Goal: Transaction & Acquisition: Purchase product/service

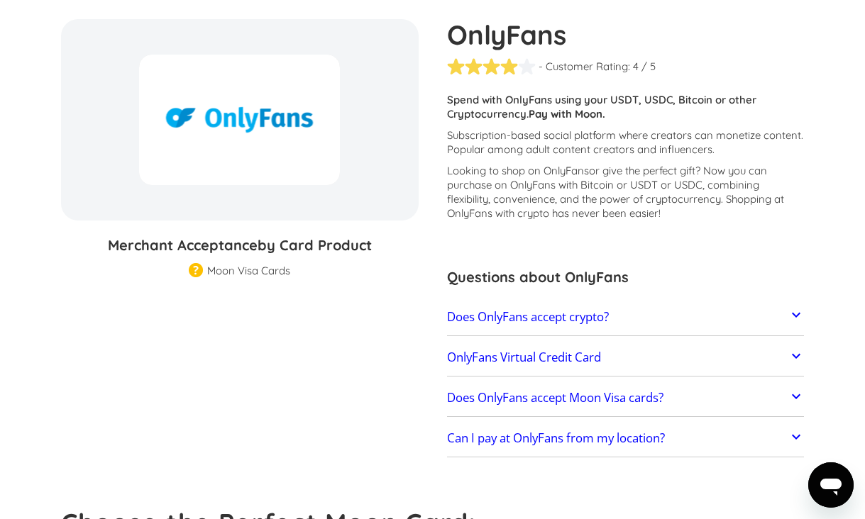
scroll to position [128, 0]
click at [250, 275] on div "Moon Visa Cards" at bounding box center [248, 272] width 83 height 14
click at [640, 321] on link "Does OnlyFans accept crypto?" at bounding box center [626, 318] width 358 height 30
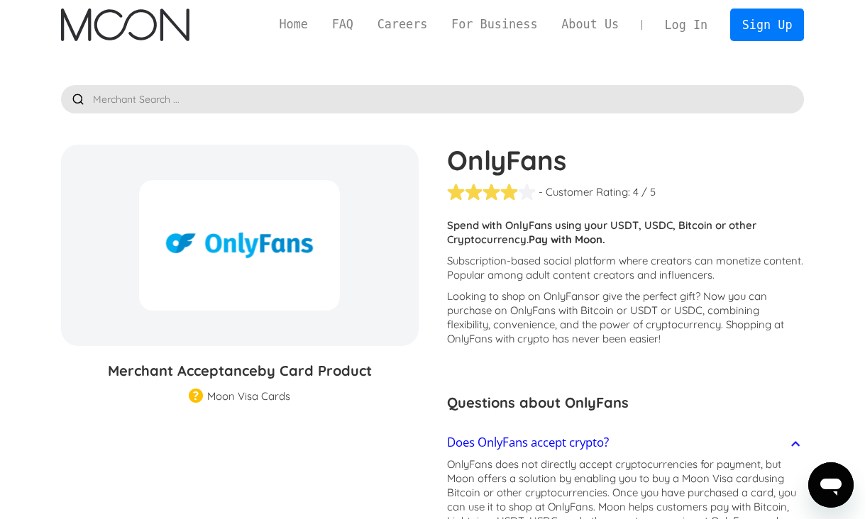
scroll to position [0, 0]
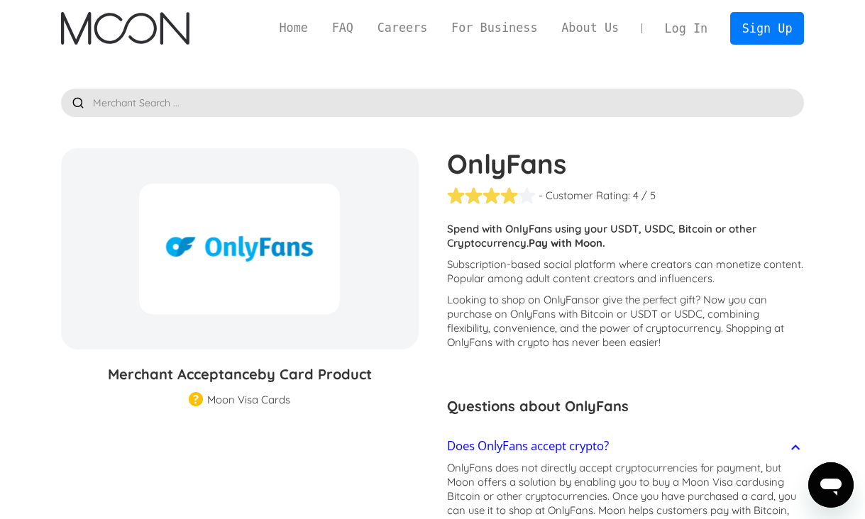
click at [154, 30] on img "home" at bounding box center [125, 28] width 128 height 33
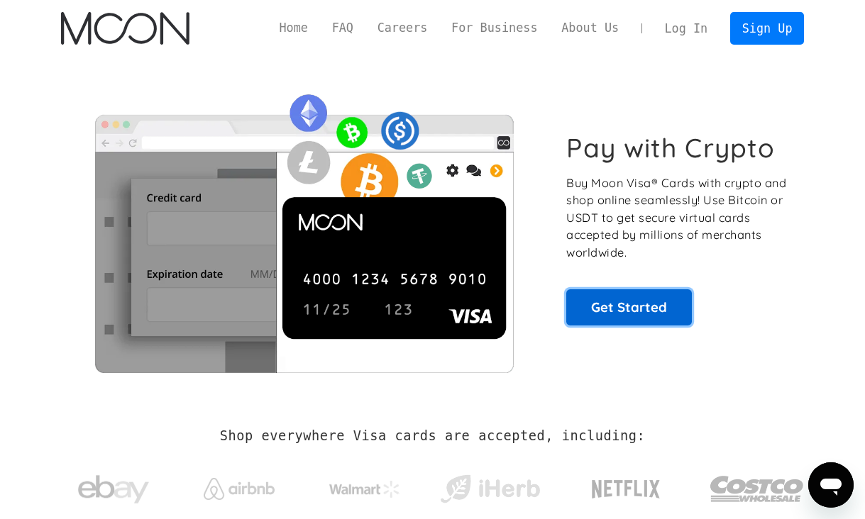
click at [587, 295] on link "Get Started" at bounding box center [629, 306] width 126 height 35
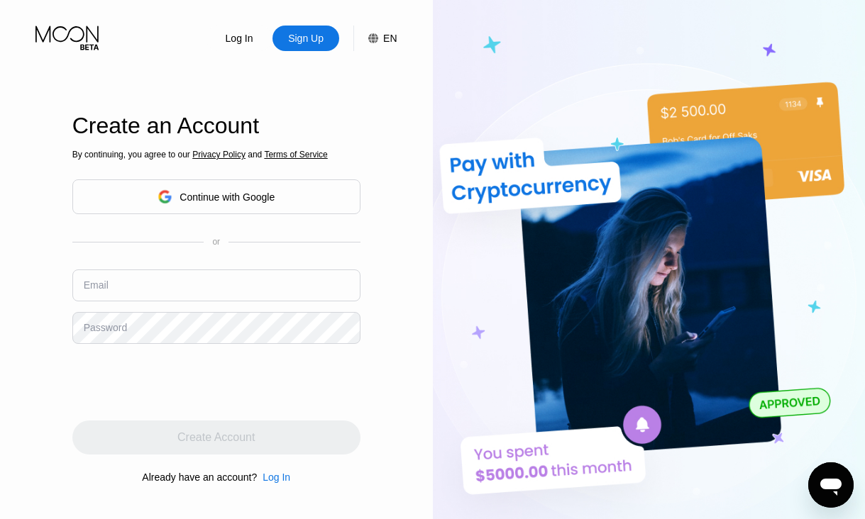
click at [307, 45] on div "Sign Up" at bounding box center [305, 39] width 67 height 26
click at [198, 281] on input "text" at bounding box center [216, 286] width 288 height 32
paste input "[EMAIL_ADDRESS][DOMAIN_NAME]"
type input "[EMAIL_ADDRESS][DOMAIN_NAME]"
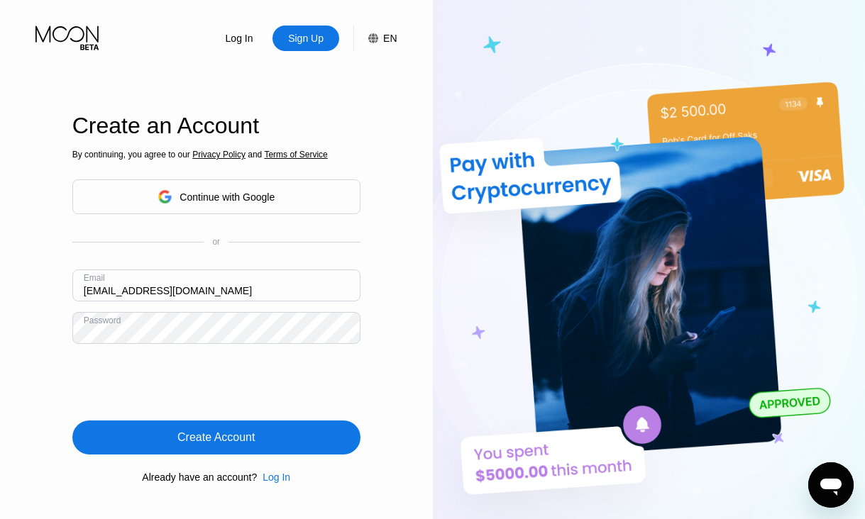
click at [128, 436] on div "Create Account" at bounding box center [216, 438] width 288 height 34
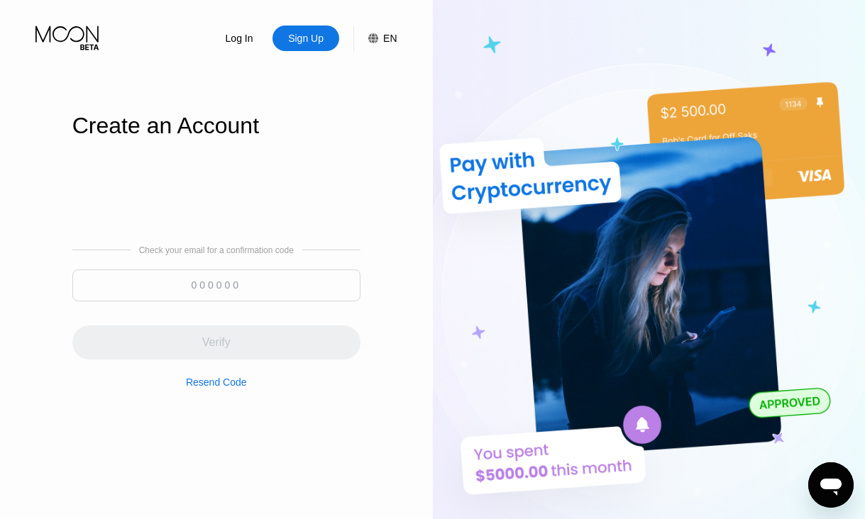
click at [226, 290] on input at bounding box center [216, 286] width 288 height 32
paste input "143175"
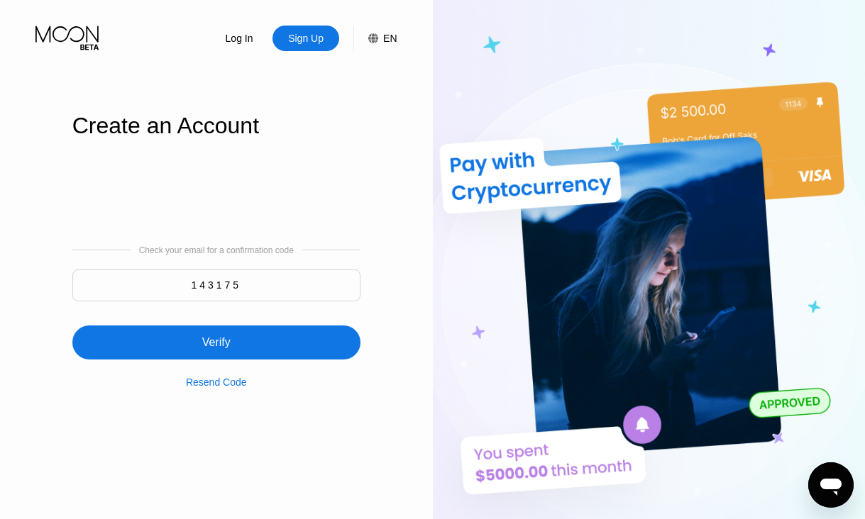
type input "143175"
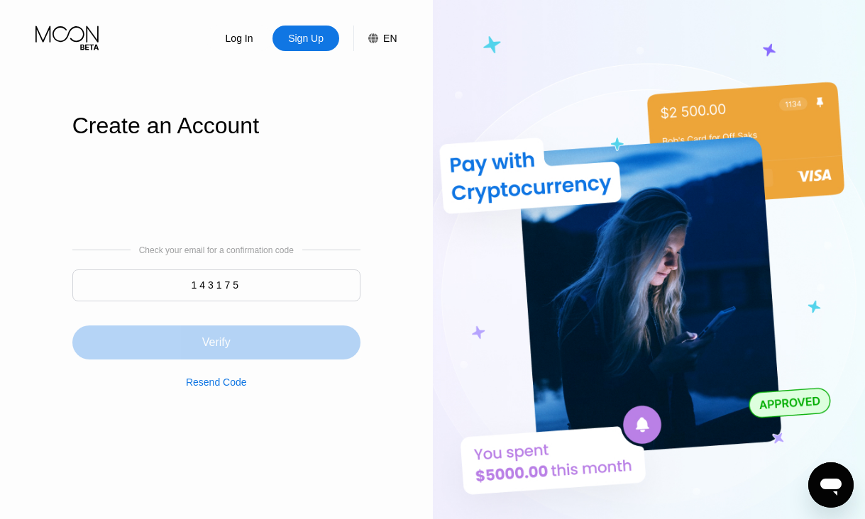
click at [248, 336] on div "Verify" at bounding box center [216, 343] width 288 height 34
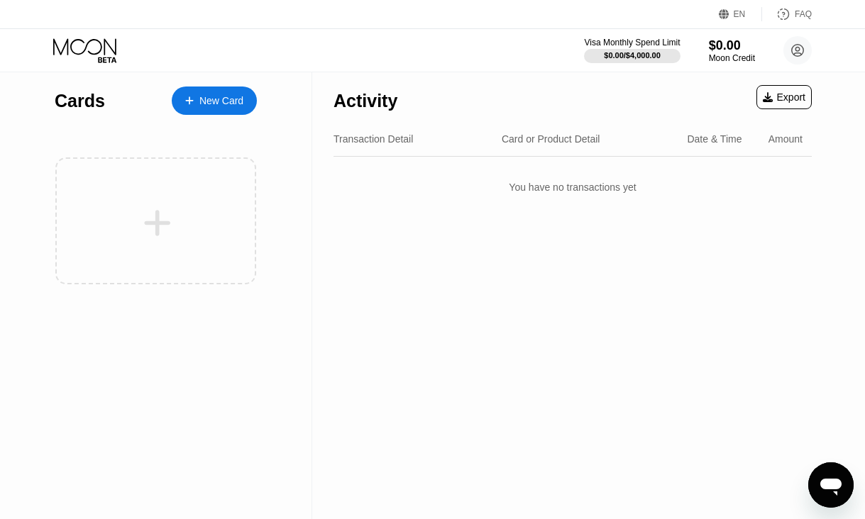
click at [213, 101] on div "New Card" at bounding box center [221, 101] width 44 height 12
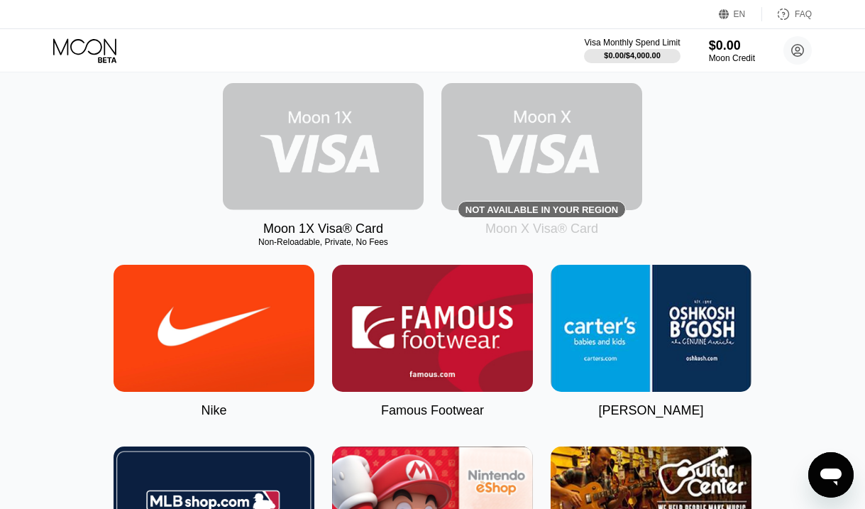
click at [329, 174] on img at bounding box center [323, 146] width 201 height 127
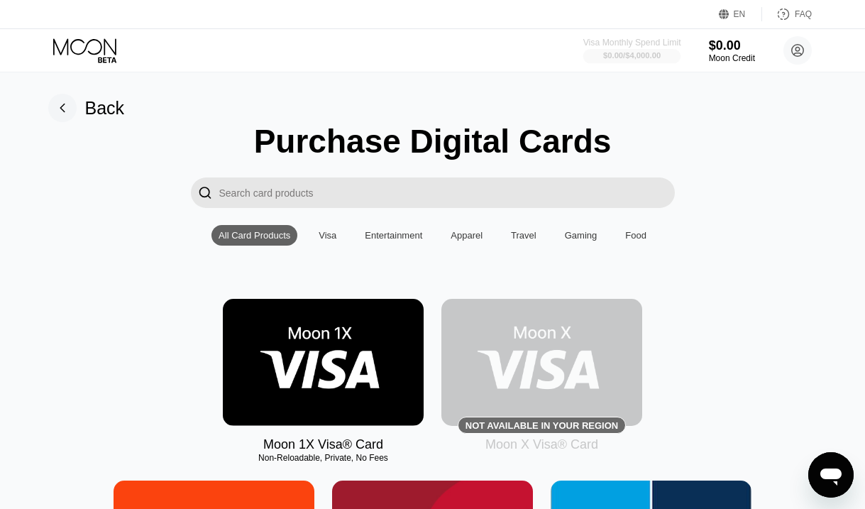
click at [609, 51] on div "$0.00 / $4,000.00" at bounding box center [631, 55] width 57 height 9
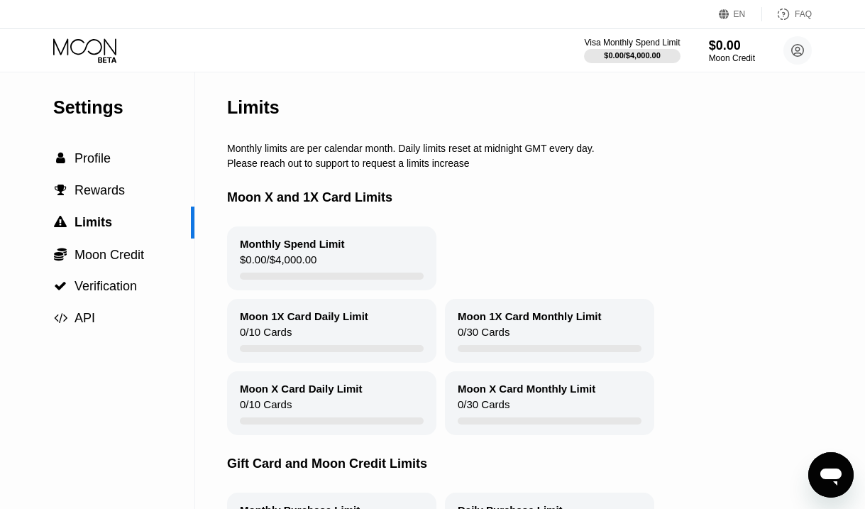
click at [278, 265] on div "$0.00 / $4,000.00" at bounding box center [278, 262] width 77 height 19
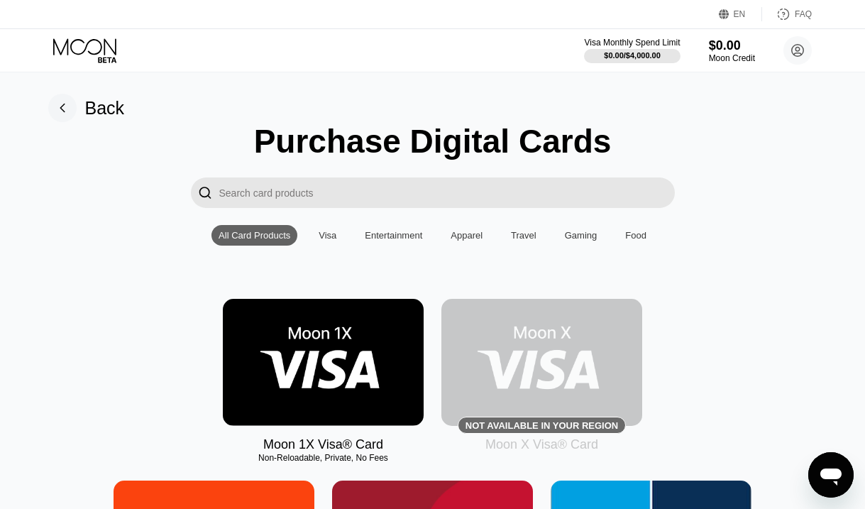
click at [320, 329] on img at bounding box center [323, 362] width 201 height 127
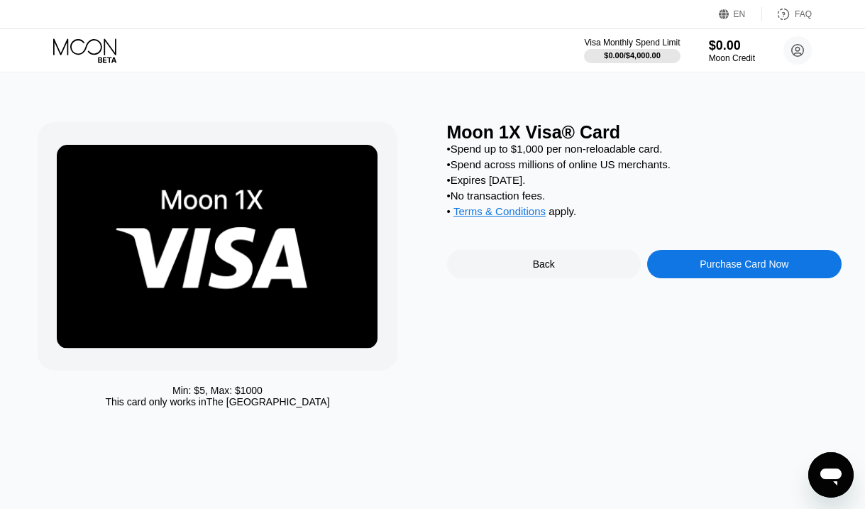
click at [705, 255] on div "Purchase Card Now" at bounding box center [744, 264] width 194 height 28
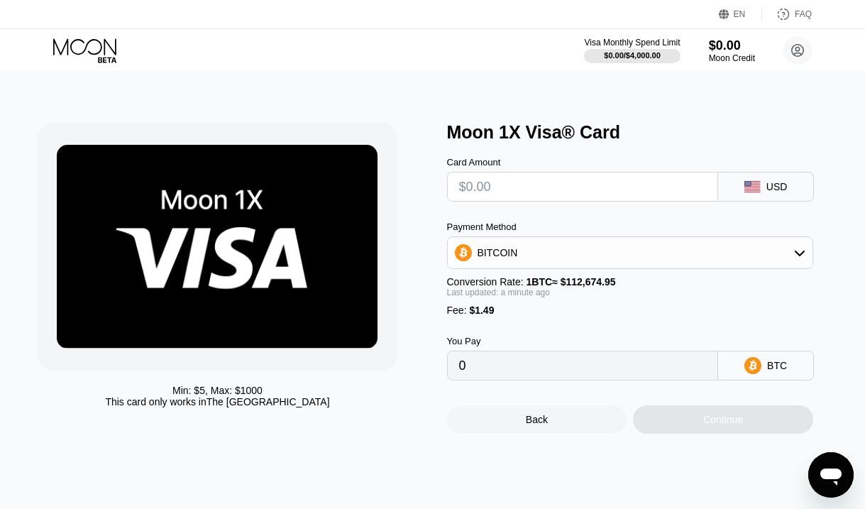
click at [558, 189] on input "text" at bounding box center [583, 186] width 248 height 28
type input "$10"
type input "0.00010198"
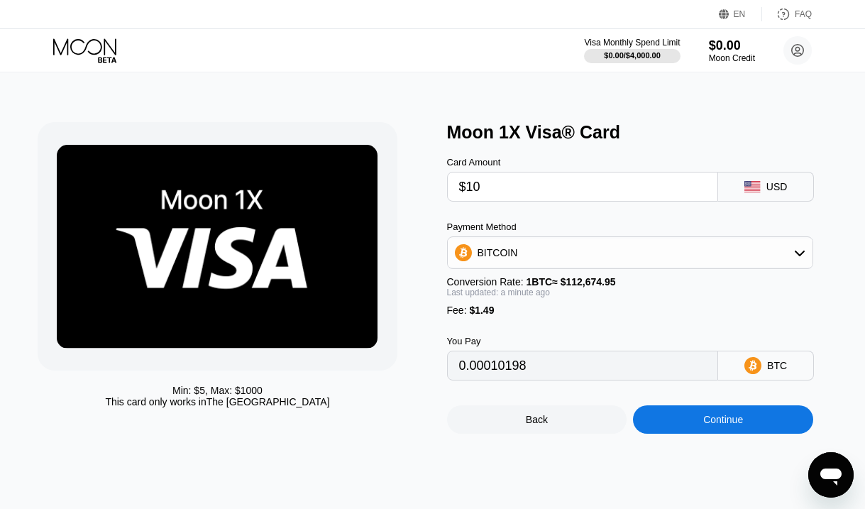
type input "$100"
type input "0.00090074"
type input "$1000"
type input "0.00888832"
type input "$100"
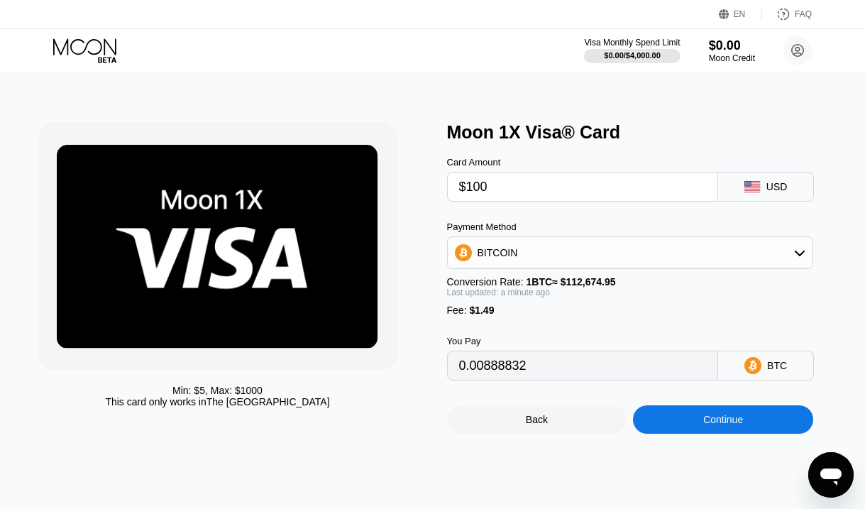
type input "0.00090074"
type input "$100"
click at [589, 248] on div "BITCOIN" at bounding box center [630, 252] width 365 height 28
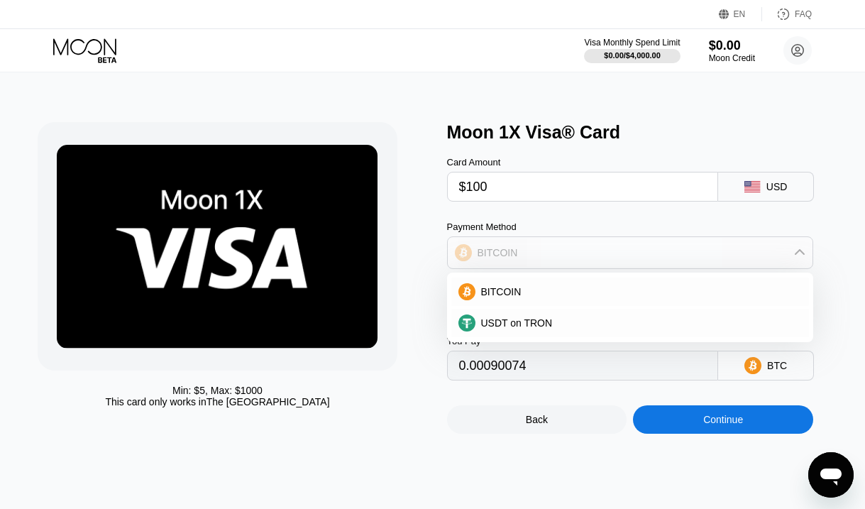
click at [583, 245] on div "BITCOIN" at bounding box center [630, 252] width 365 height 28
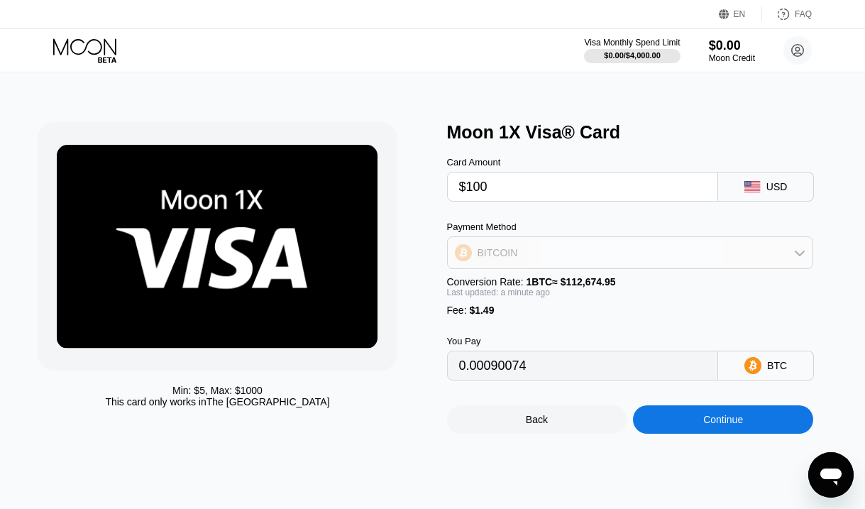
click at [722, 258] on div "BITCOIN" at bounding box center [630, 252] width 365 height 28
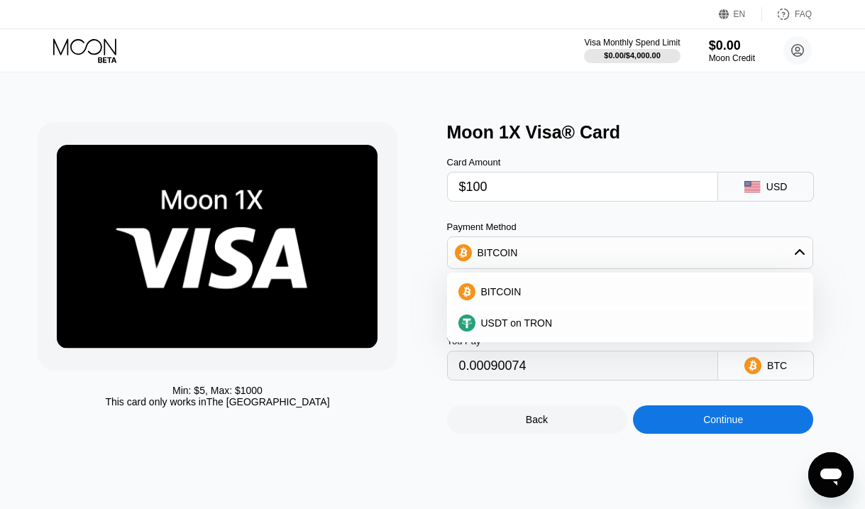
click at [675, 222] on div "Payment Method" at bounding box center [630, 226] width 367 height 11
click at [631, 211] on div "Card Amount $100 USD Payment Method BITCOIN BITCOIN USDT on TRON Conversion Rat…" at bounding box center [644, 262] width 394 height 238
click at [555, 189] on input "$100" at bounding box center [583, 186] width 248 height 28
click at [486, 149] on div "Card Amount $100 USD" at bounding box center [644, 172] width 394 height 59
click at [434, 431] on div "Min: $ 5 , Max: $ 1000 This card only works in The United States Moon 1X Visa® …" at bounding box center [432, 277] width 789 height 311
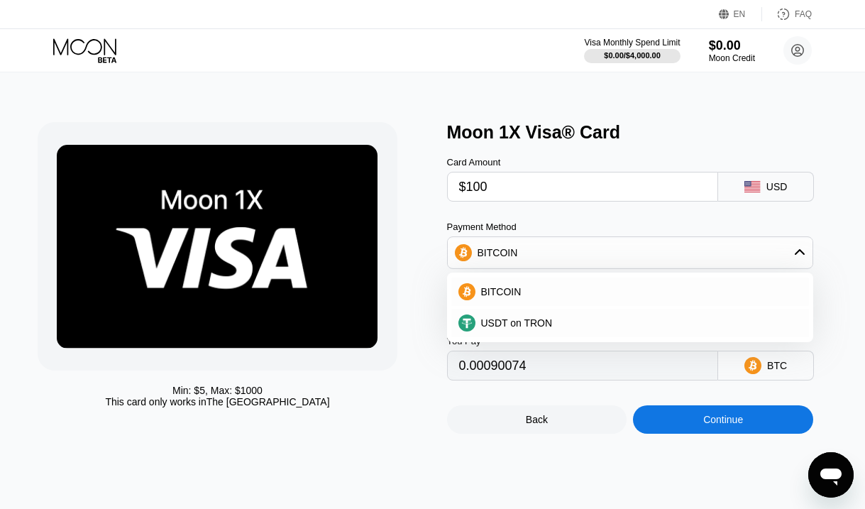
click at [471, 375] on input "0.00090074" at bounding box center [583, 365] width 248 height 28
click at [799, 247] on icon at bounding box center [799, 252] width 11 height 11
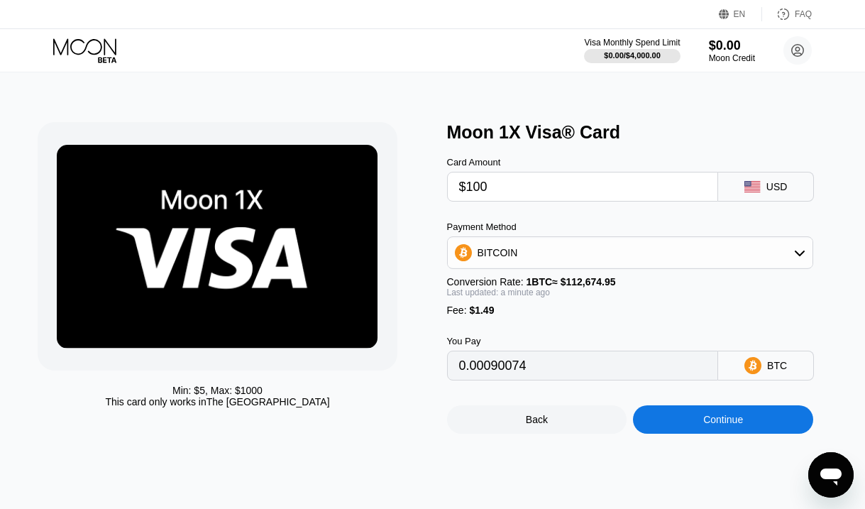
click at [725, 419] on div "Continue" at bounding box center [723, 419] width 40 height 11
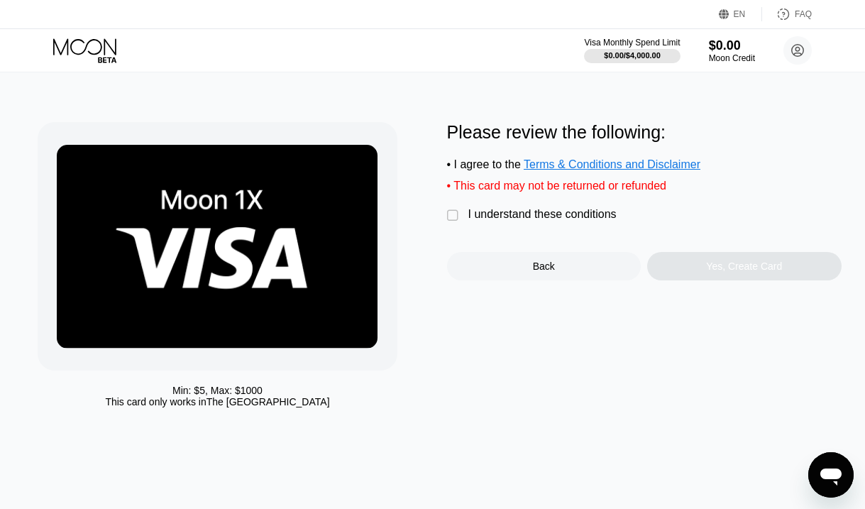
click at [457, 214] on div "" at bounding box center [454, 216] width 14 height 14
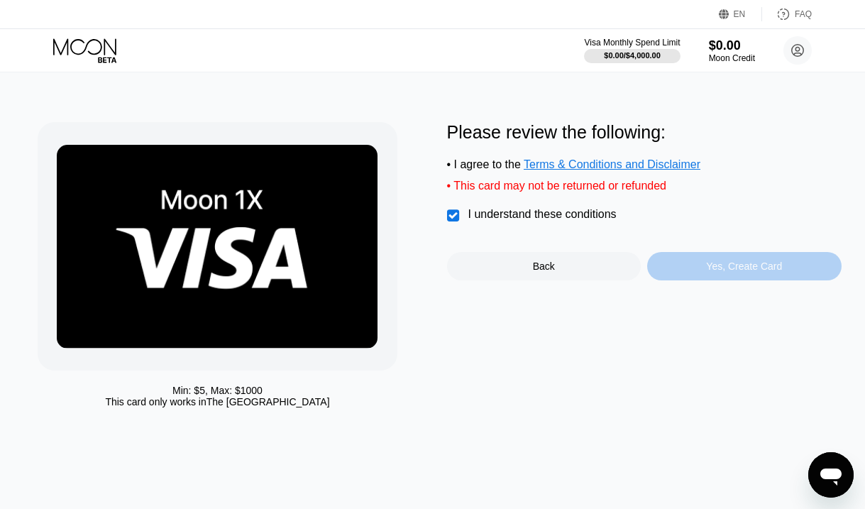
click at [768, 266] on div "Yes, Create Card" at bounding box center [744, 265] width 76 height 11
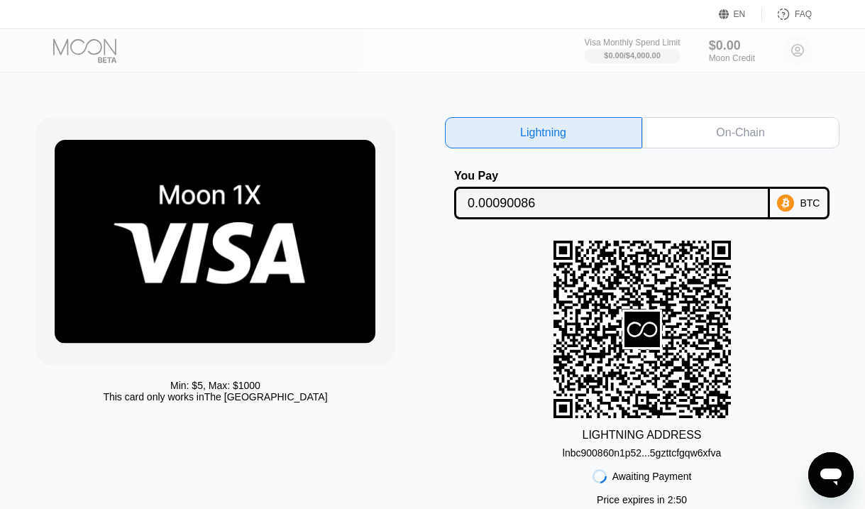
scroll to position [0, 2]
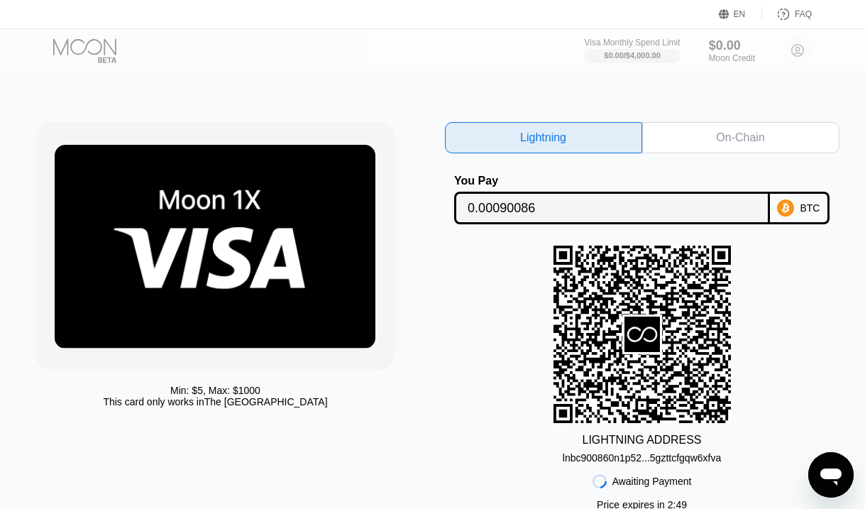
click at [676, 133] on div "On-Chain" at bounding box center [740, 137] width 197 height 31
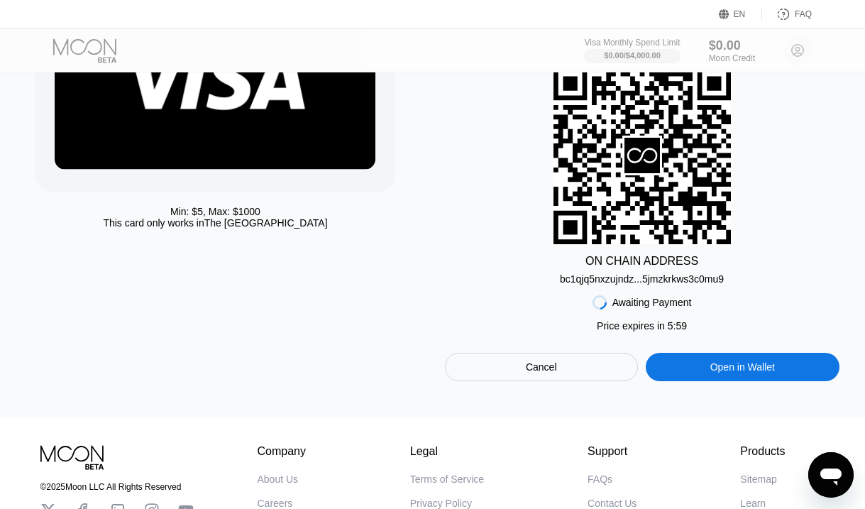
scroll to position [186, 2]
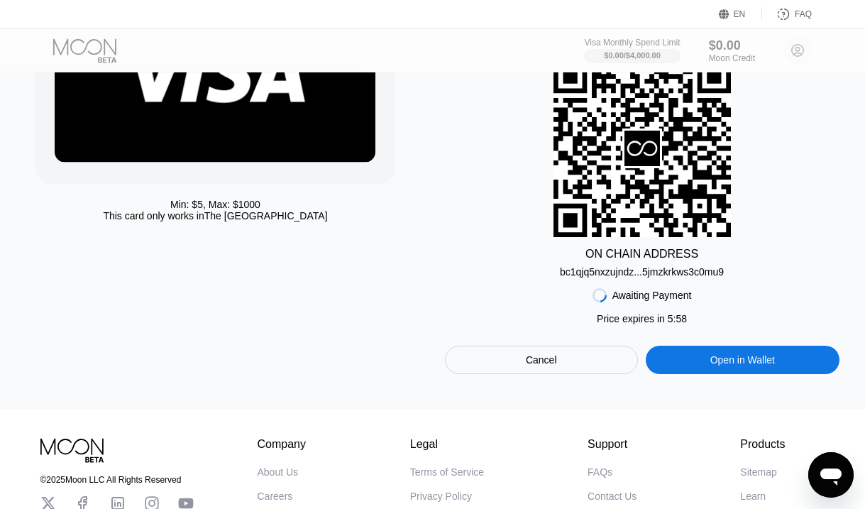
click at [611, 273] on div "bc1qjq5nxzujndz...5jmzkrkws3c0mu9" at bounding box center [642, 271] width 164 height 11
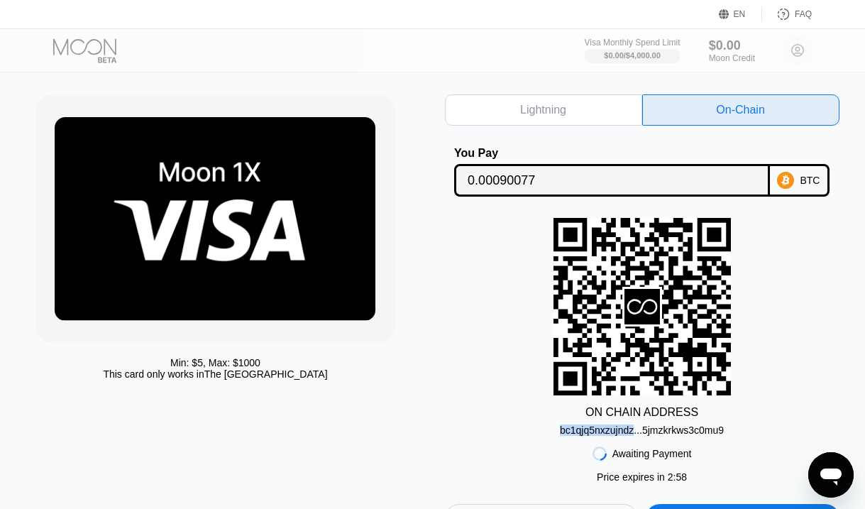
scroll to position [0, 2]
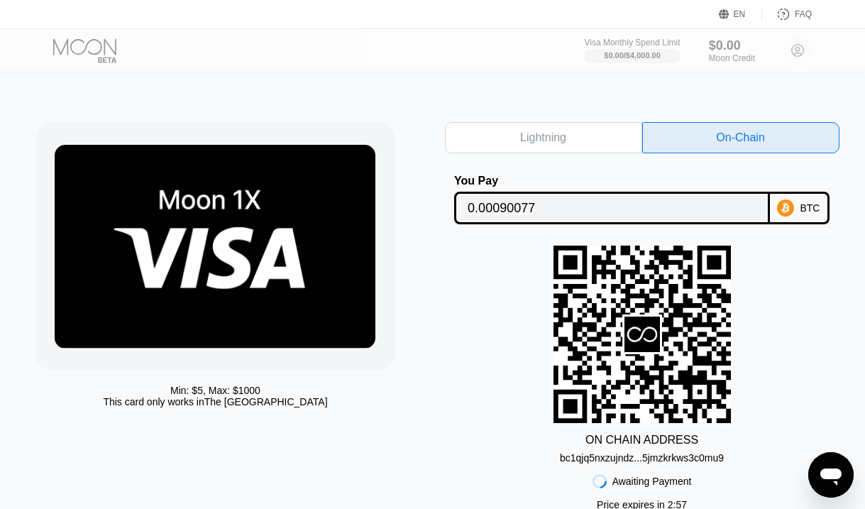
click at [816, 210] on div "BTC" at bounding box center [810, 207] width 20 height 11
click at [586, 140] on div "Lightning" at bounding box center [543, 137] width 197 height 31
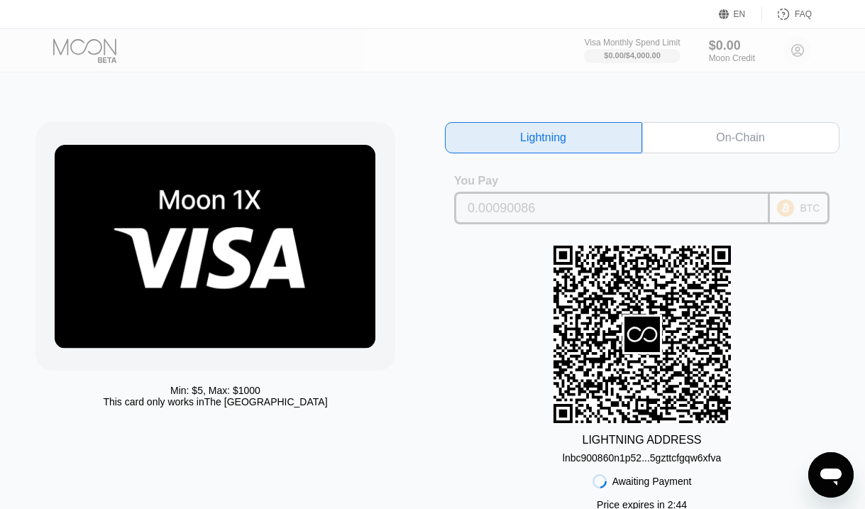
click at [782, 206] on icon at bounding box center [785, 207] width 17 height 17
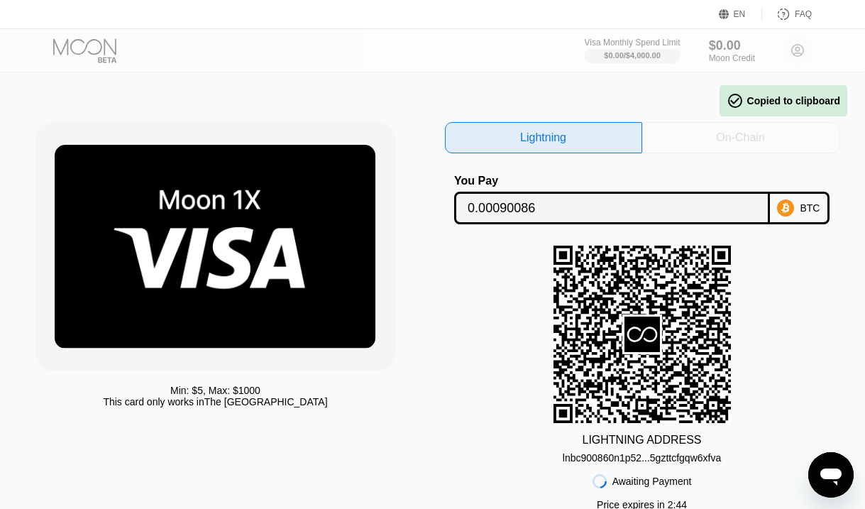
click at [727, 143] on div "On-Chain" at bounding box center [740, 138] width 48 height 14
type input "0.00090077"
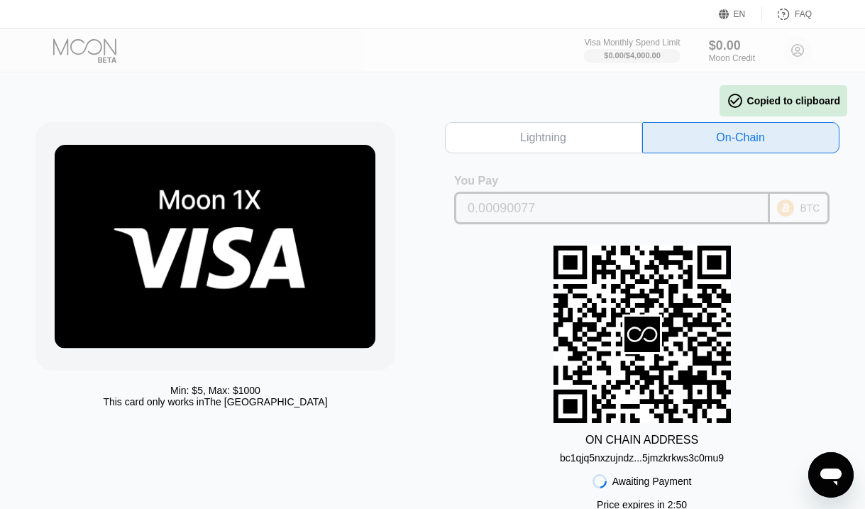
click at [802, 213] on div "BTC" at bounding box center [810, 207] width 20 height 11
